Goal: Check status

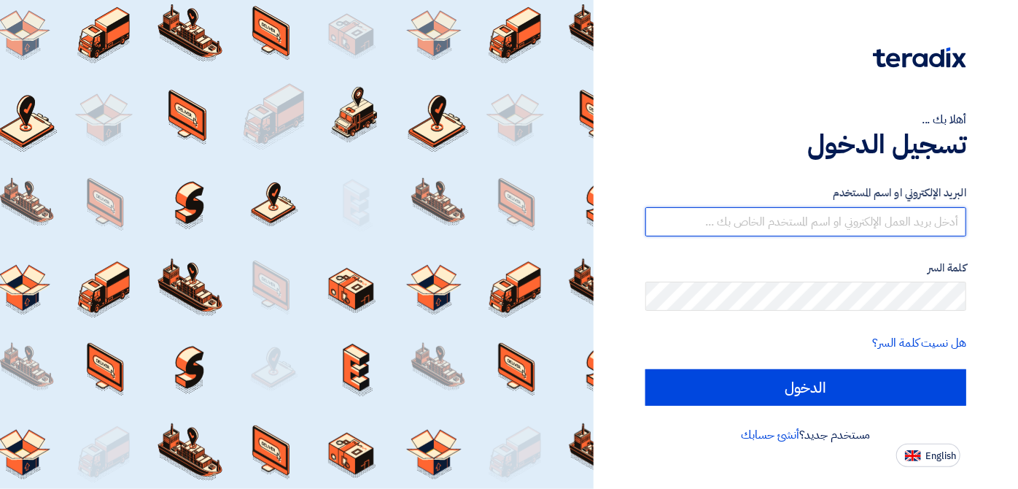
type input "[EMAIL_ADDRESS][DOMAIN_NAME]"
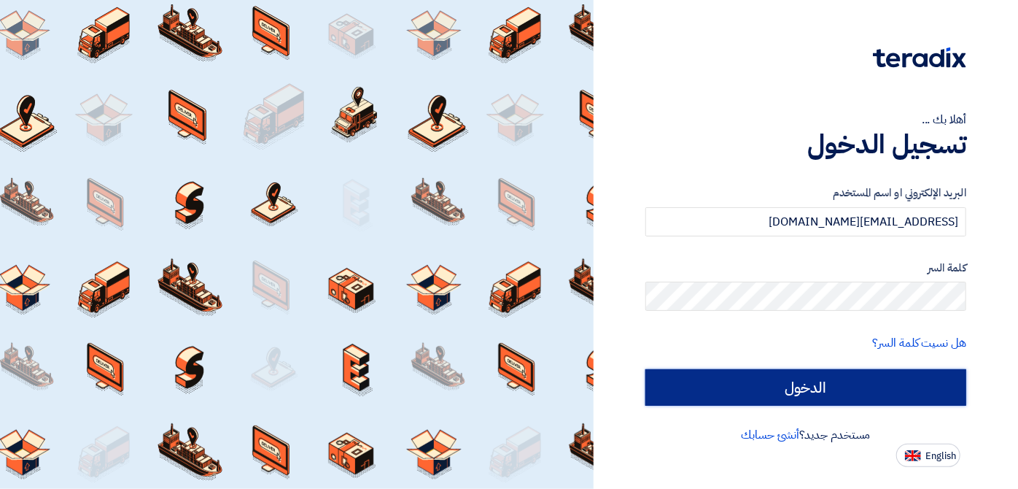
drag, startPoint x: 0, startPoint y: 0, endPoint x: 712, endPoint y: 379, distance: 806.5
click at [712, 379] on input "الدخول" at bounding box center [805, 387] width 321 height 36
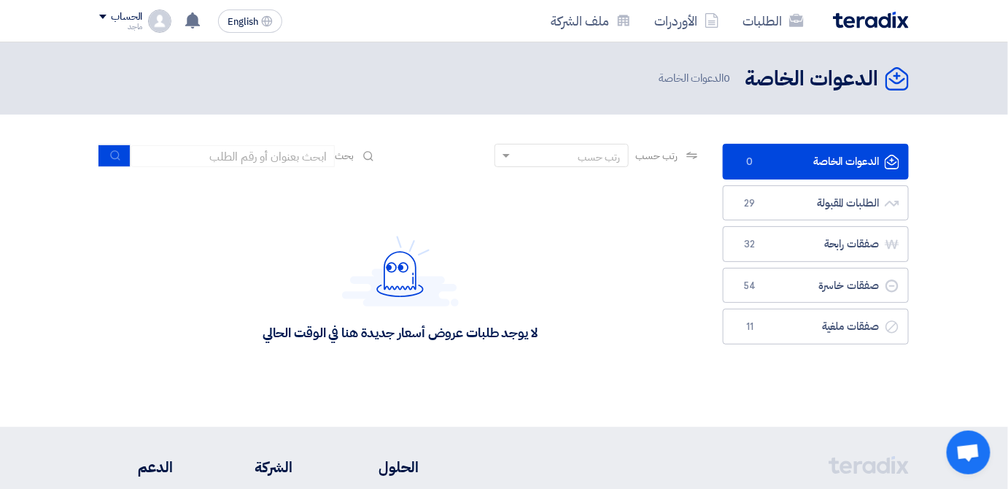
click at [972, 207] on section "الدعوات الخاصة الدعوات الخاصة 0 الطلبات المقبولة الطلبات المقبولة 29 صفقات رابح…" at bounding box center [504, 270] width 1008 height 312
click at [610, 290] on div "لا يوجد طلبات عروض أسعار جديدة هنا في الوقت الحالي" at bounding box center [400, 288] width 602 height 219
